Goal: Task Accomplishment & Management: Complete application form

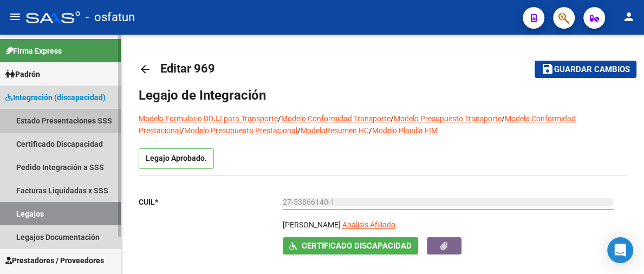
click at [84, 125] on link "Estado Presentaciones SSS" at bounding box center [60, 120] width 121 height 23
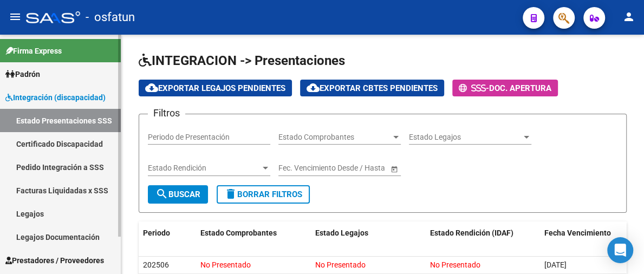
click at [72, 146] on link "Certificado Discapacidad" at bounding box center [60, 143] width 121 height 23
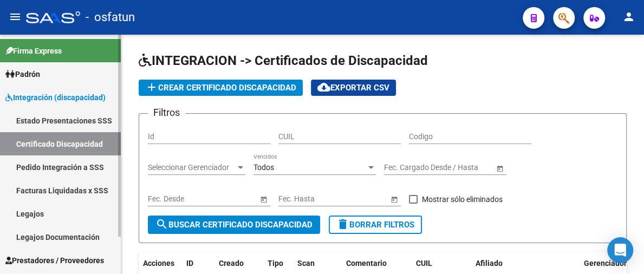
click at [54, 165] on link "Pedido Integración a SSS" at bounding box center [60, 167] width 121 height 23
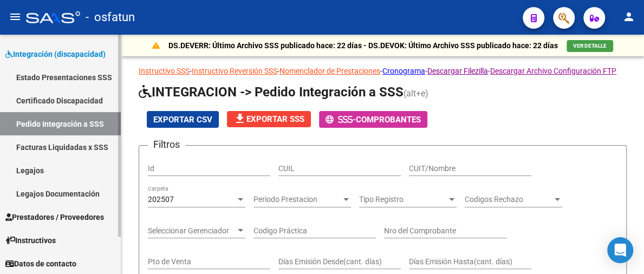
scroll to position [44, 0]
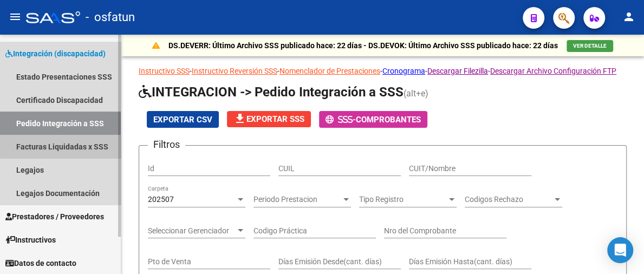
click at [69, 145] on link "Facturas Liquidadas x SSS" at bounding box center [60, 146] width 121 height 23
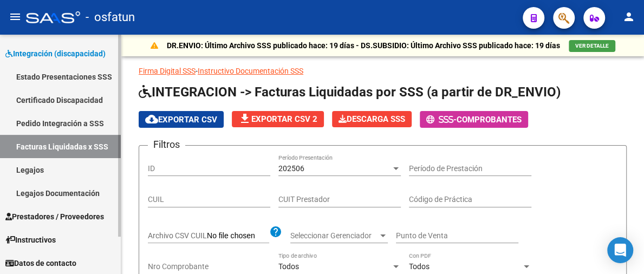
click at [56, 194] on link "Legajos Documentación" at bounding box center [60, 193] width 121 height 23
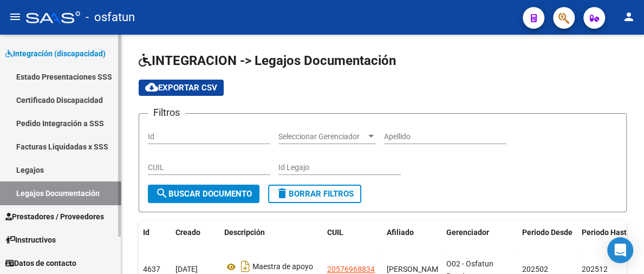
click at [53, 211] on span "Prestadores / Proveedores" at bounding box center [54, 217] width 99 height 12
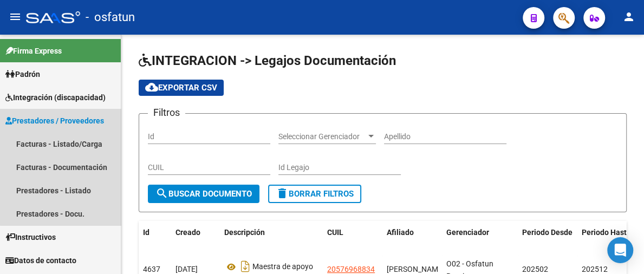
click at [83, 122] on span "Prestadores / Proveedores" at bounding box center [54, 121] width 99 height 12
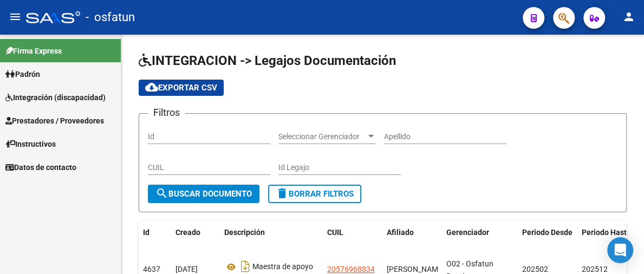
click at [54, 117] on span "Prestadores / Proveedores" at bounding box center [54, 121] width 99 height 12
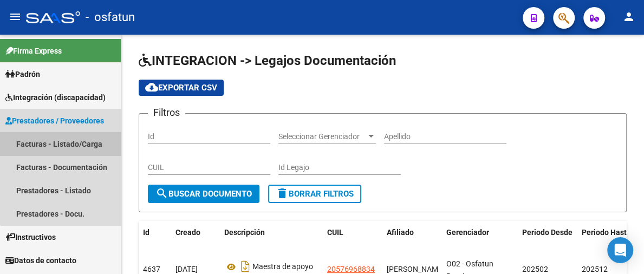
click at [65, 147] on link "Facturas - Listado/Carga" at bounding box center [60, 143] width 121 height 23
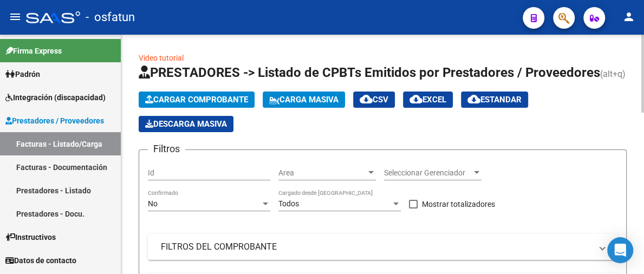
click at [209, 97] on span "Cargar Comprobante" at bounding box center [196, 100] width 103 height 10
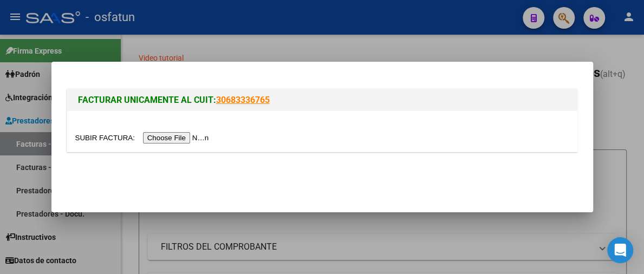
click at [154, 134] on input "file" at bounding box center [143, 137] width 137 height 11
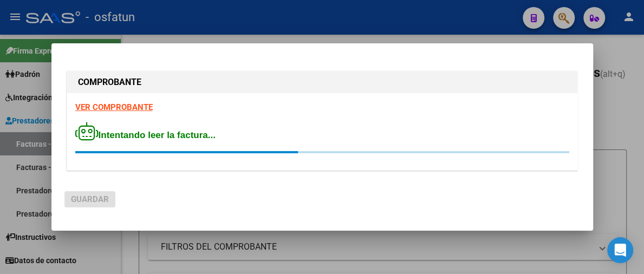
click at [141, 108] on strong "VER COMPROBANTE" at bounding box center [114, 107] width 78 height 10
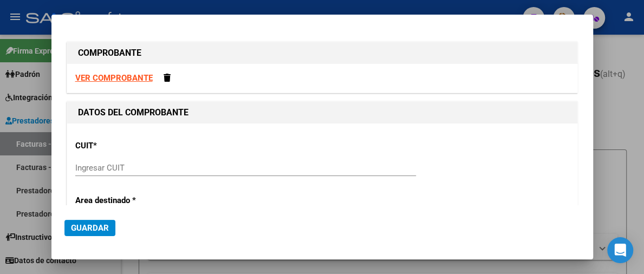
click at [126, 170] on input "Ingresar CUIT" at bounding box center [245, 168] width 341 height 10
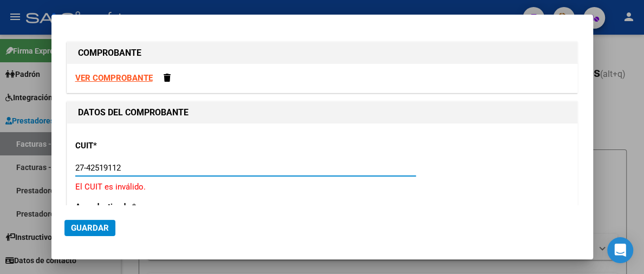
type input "27-42519112-3"
type input "1"
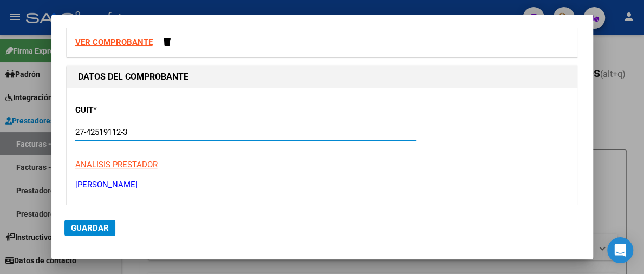
scroll to position [108, 0]
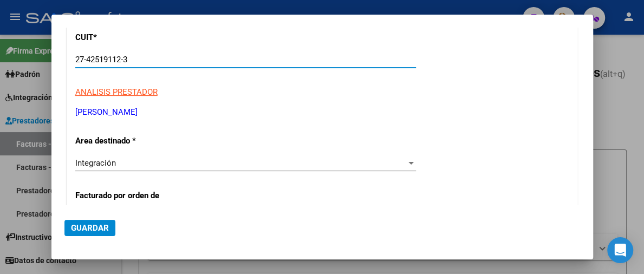
type input "27-42519112-3"
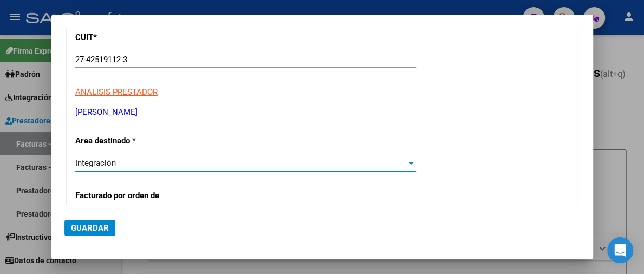
click at [406, 165] on div at bounding box center [411, 163] width 10 height 9
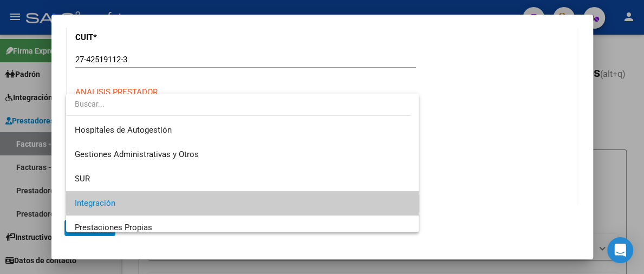
scroll to position [40, 0]
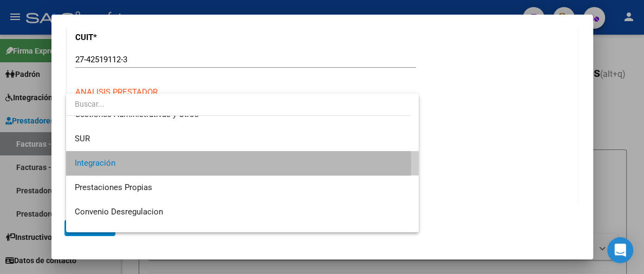
click at [208, 163] on span "Integración" at bounding box center [242, 163] width 335 height 24
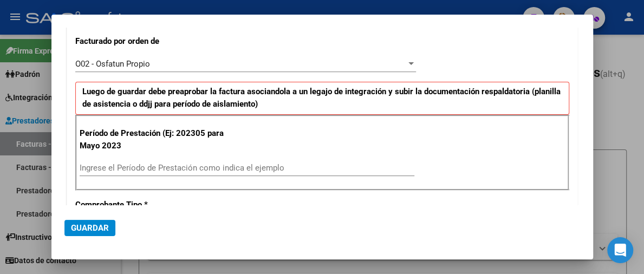
scroll to position [271, 0]
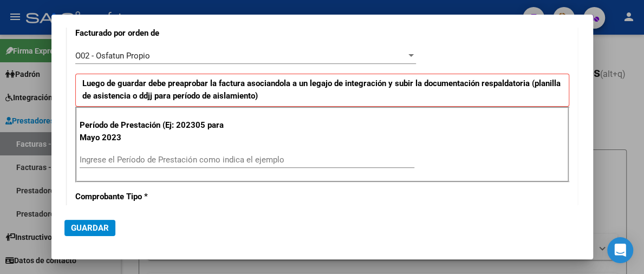
click at [151, 159] on input "Ingrese el Período de Prestación como indica el ejemplo" at bounding box center [247, 160] width 335 height 10
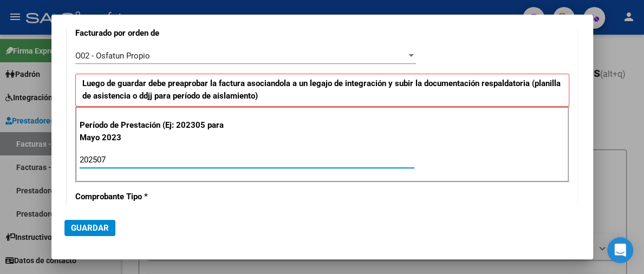
type input "202507"
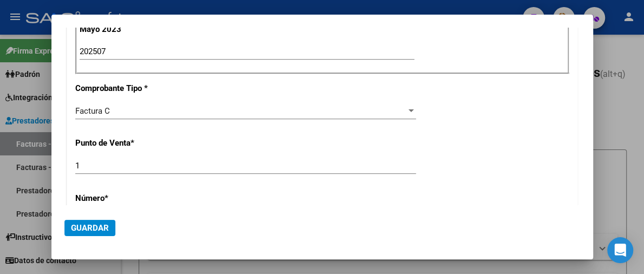
scroll to position [488, 0]
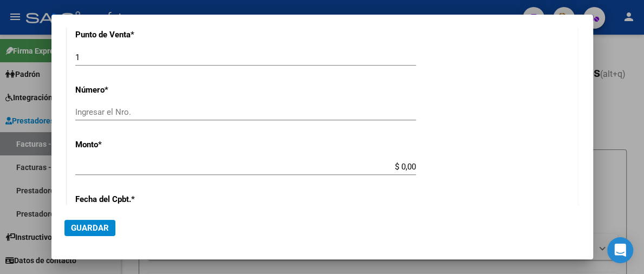
click at [215, 109] on input "Ingresar el Nro." at bounding box center [245, 112] width 341 height 10
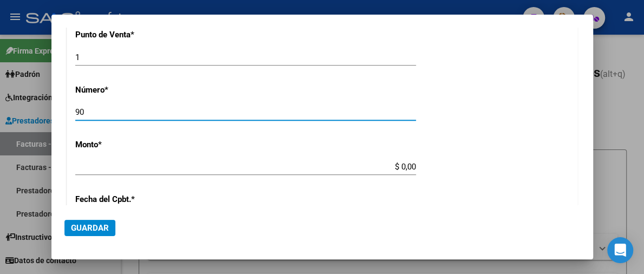
type input "90"
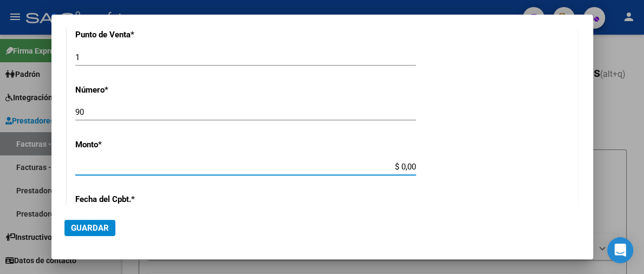
click at [393, 166] on input "$ 0,00" at bounding box center [245, 167] width 341 height 10
type input "$ 307.654,34"
type input "[DATE]"
type input "75323846210501"
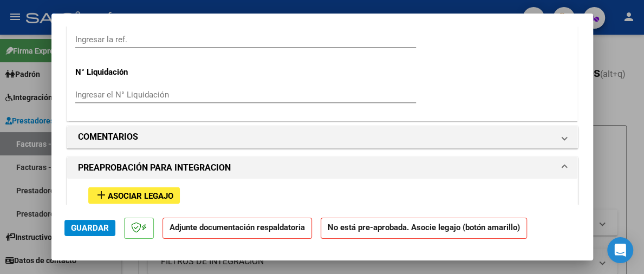
scroll to position [1030, 0]
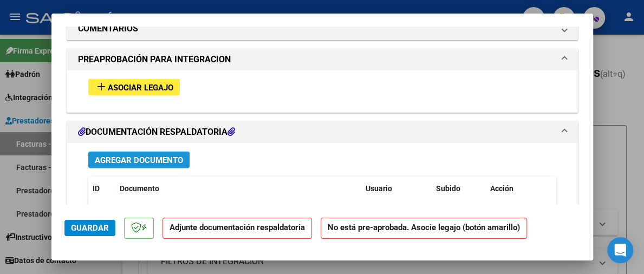
click at [137, 155] on span "Agregar Documento" at bounding box center [139, 160] width 88 height 10
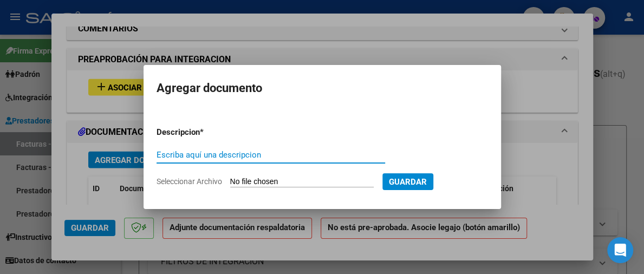
click at [301, 178] on input "Seleccionar Archivo" at bounding box center [302, 182] width 144 height 10
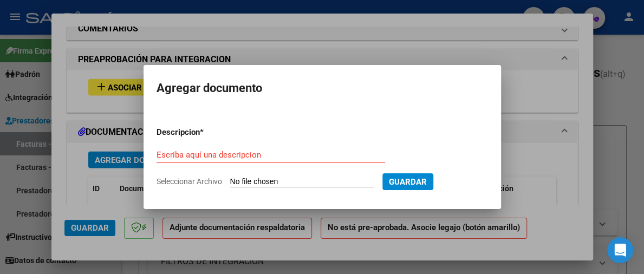
type input "C:\fakepath\[PERSON_NAME].pdf"
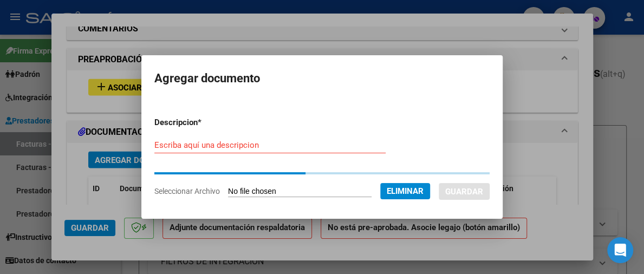
click at [175, 139] on div "Escriba aquí una descripcion" at bounding box center [269, 145] width 231 height 16
click at [176, 145] on input "Escriba aquí una descripcion" at bounding box center [269, 145] width 231 height 10
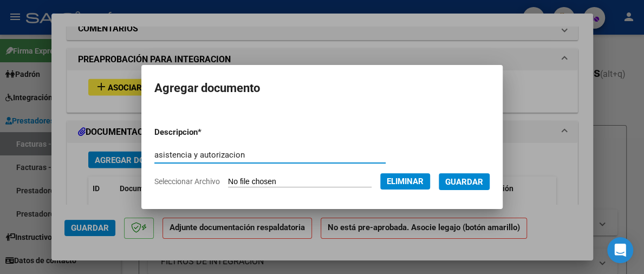
type input "asistencia y autorizacion"
click at [479, 186] on button "Guardar" at bounding box center [464, 181] width 51 height 17
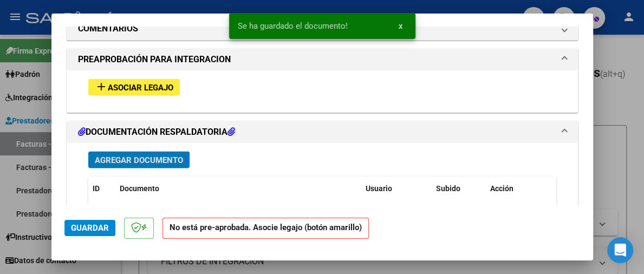
click at [124, 86] on span "Asociar Legajo" at bounding box center [141, 87] width 66 height 10
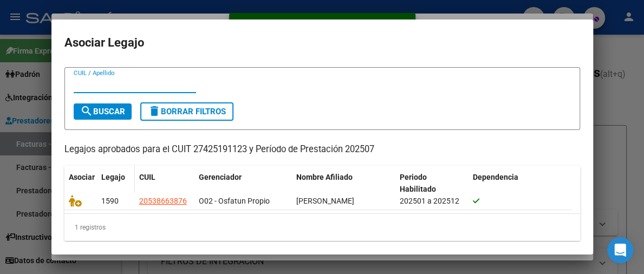
scroll to position [30, 0]
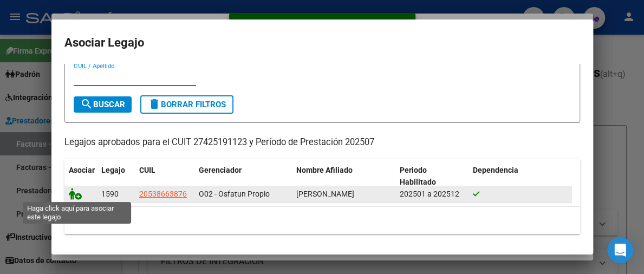
click at [73, 194] on icon at bounding box center [75, 194] width 13 height 12
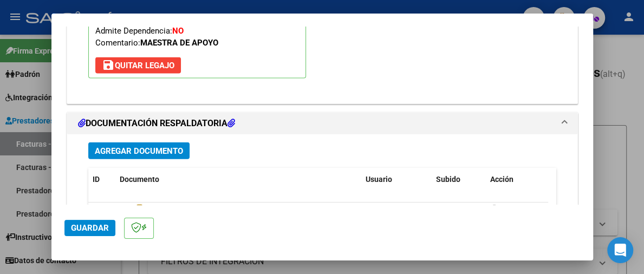
scroll to position [1366, 0]
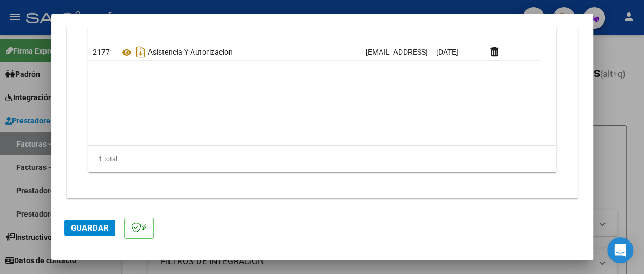
click at [93, 227] on span "Guardar" at bounding box center [90, 228] width 38 height 10
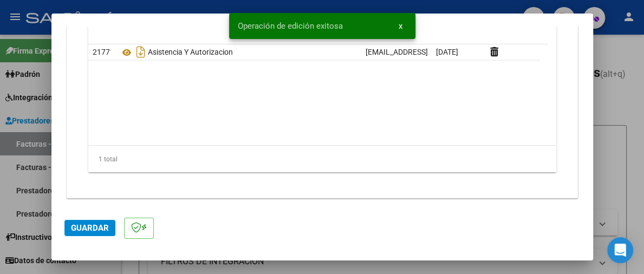
click at [605, 86] on div at bounding box center [322, 137] width 644 height 274
type input "$ 0,00"
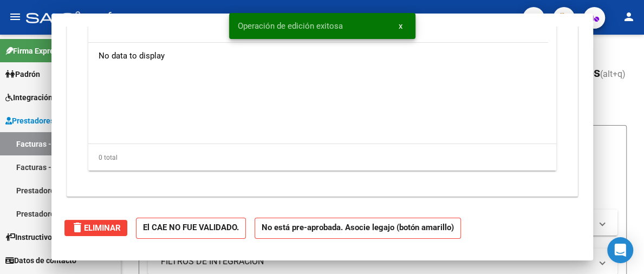
scroll to position [1293, 0]
